Goal: Information Seeking & Learning: Learn about a topic

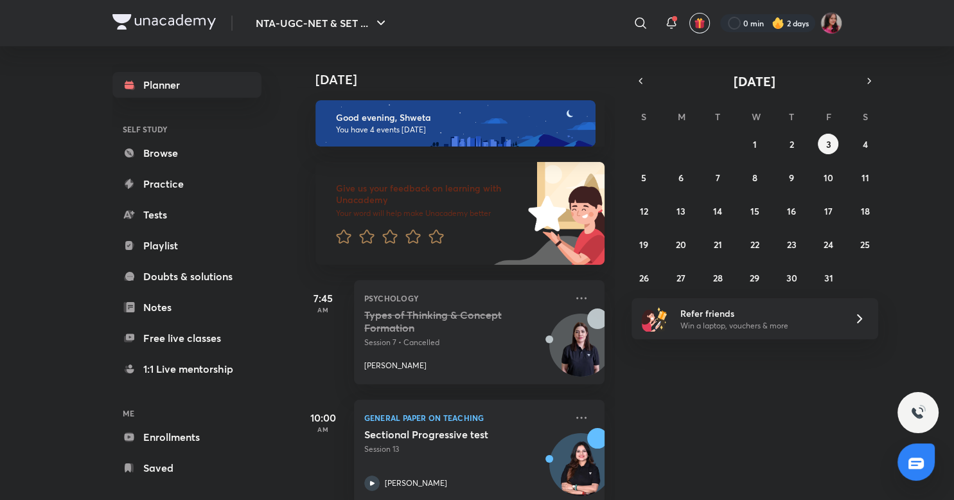
scroll to position [252, 0]
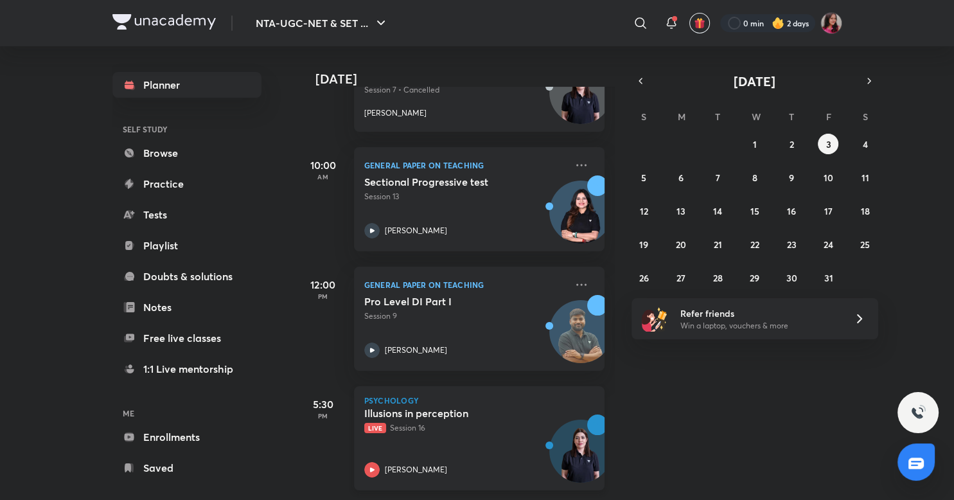
click at [453, 439] on div "Illusions in perception Live Session 16 [PERSON_NAME]" at bounding box center [465, 442] width 202 height 71
